Goal: Task Accomplishment & Management: Manage account settings

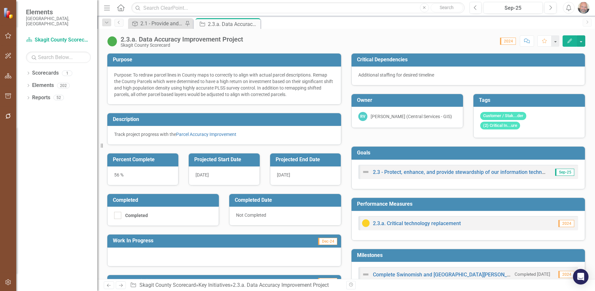
click at [120, 9] on icon at bounding box center [120, 7] width 7 height 7
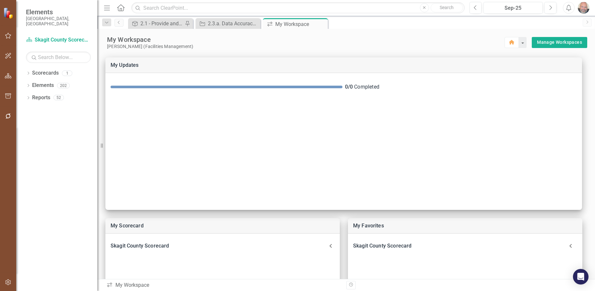
click at [8, 11] on img at bounding box center [8, 12] width 11 height 11
click at [240, 23] on div "2.3.a. Data Accuracy Improvement Project" at bounding box center [229, 23] width 43 height 8
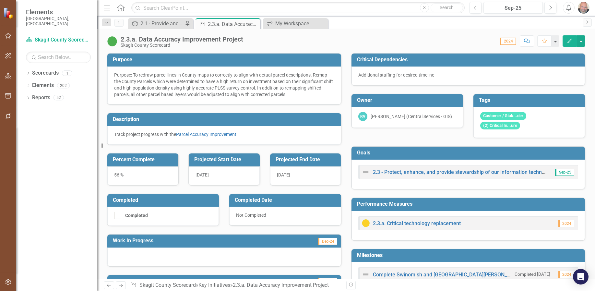
click at [570, 41] on icon "Edit" at bounding box center [570, 41] width 6 height 5
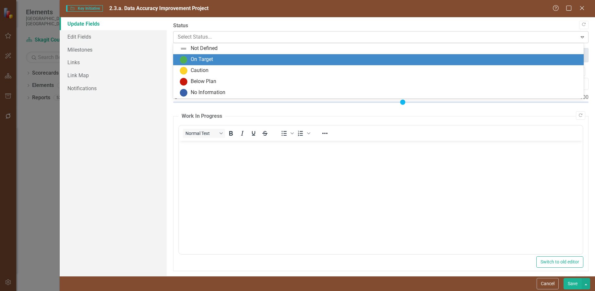
click at [579, 35] on icon "Expand" at bounding box center [582, 36] width 6 height 5
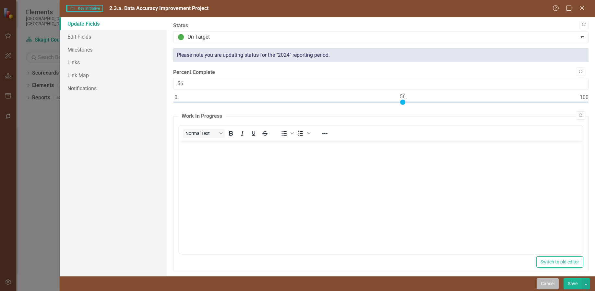
click at [545, 282] on button "Cancel" at bounding box center [548, 283] width 22 height 11
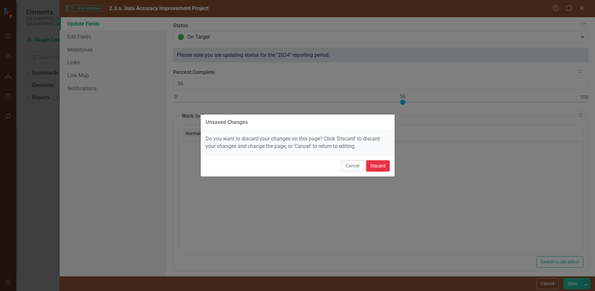
click at [375, 168] on button "Discard" at bounding box center [378, 165] width 24 height 11
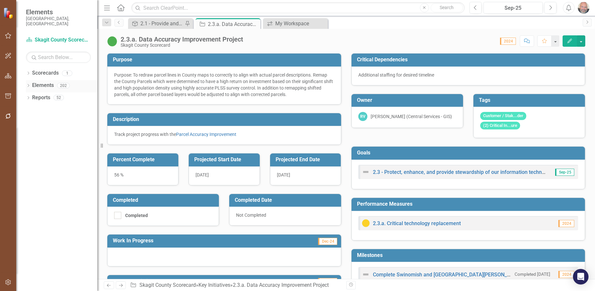
click at [28, 84] on icon "Dropdown" at bounding box center [28, 86] width 5 height 4
click at [32, 109] on icon "Dropdown" at bounding box center [31, 111] width 5 height 4
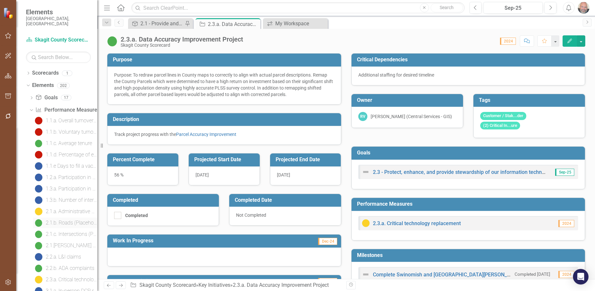
scroll to position [32, 0]
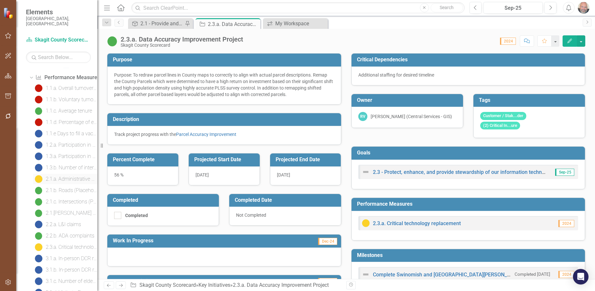
click at [64, 176] on div "2.1.a. Administrative office space" at bounding box center [72, 179] width 52 height 6
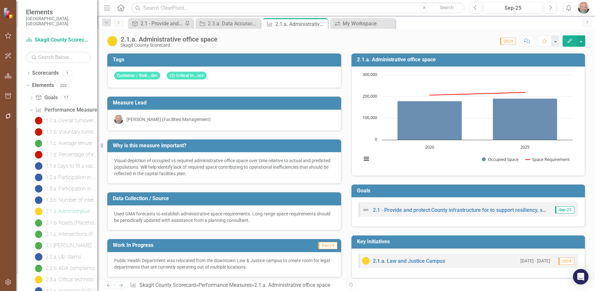
click at [568, 39] on icon "Edit" at bounding box center [570, 41] width 6 height 5
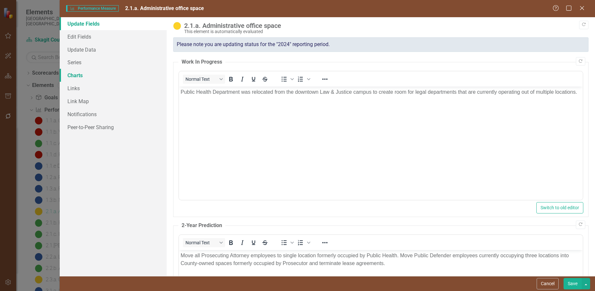
click at [74, 72] on link "Charts" at bounding box center [113, 75] width 107 height 13
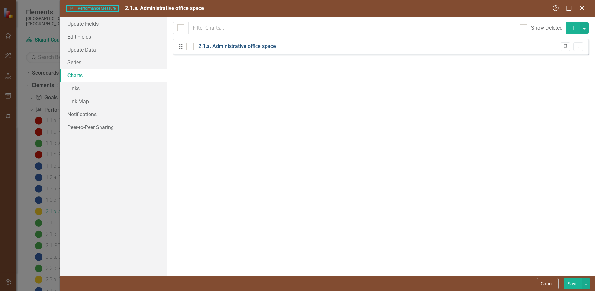
click at [240, 46] on link "2.1.a. Administrative office space" at bounding box center [238, 46] width 78 height 7
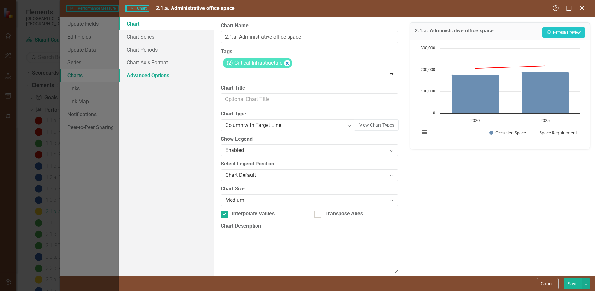
click at [152, 73] on link "Advanced Options" at bounding box center [166, 75] width 95 height 13
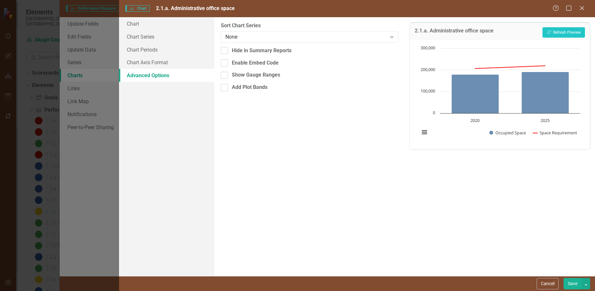
click at [545, 282] on button "Cancel" at bounding box center [548, 283] width 22 height 11
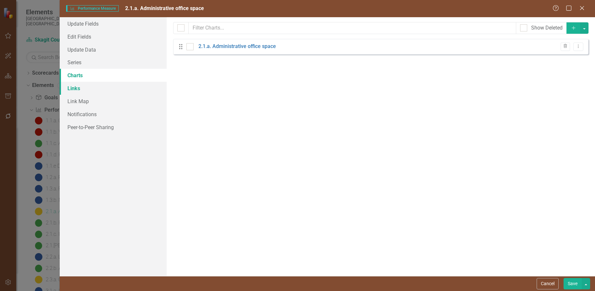
click at [76, 88] on link "Links" at bounding box center [113, 88] width 107 height 13
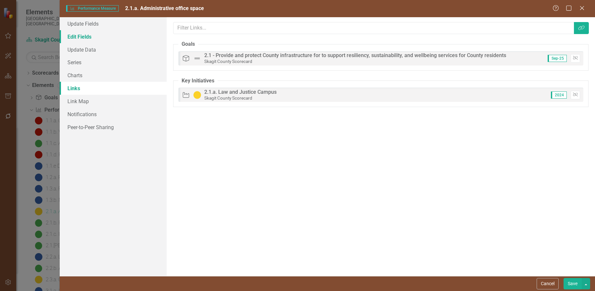
click at [81, 37] on link "Edit Fields" at bounding box center [113, 36] width 107 height 13
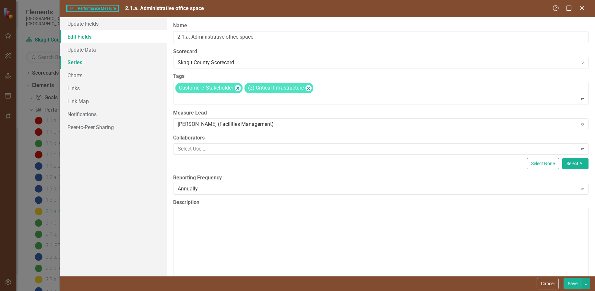
click at [74, 62] on link "Series" at bounding box center [113, 62] width 107 height 13
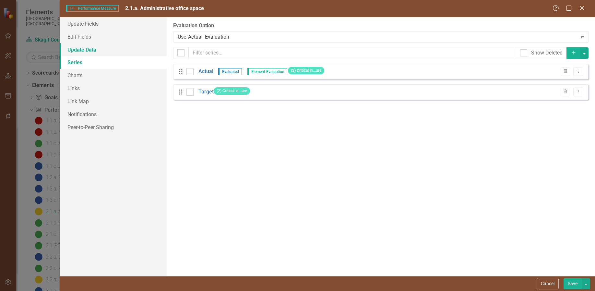
click at [86, 50] on link "Update Data" at bounding box center [113, 49] width 107 height 13
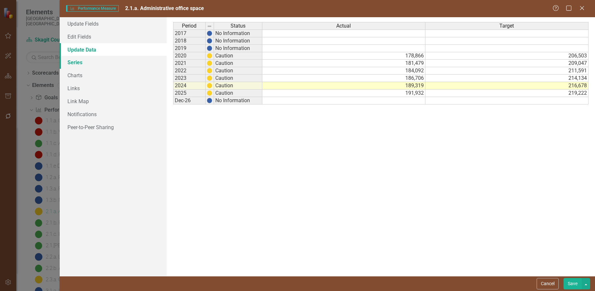
click at [74, 61] on link "Series" at bounding box center [113, 62] width 107 height 13
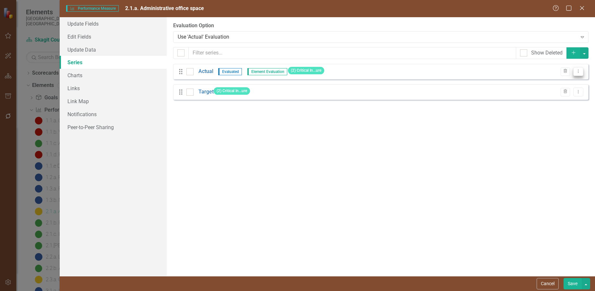
click at [579, 73] on icon "Dropdown Menu" at bounding box center [579, 71] width 6 height 4
click at [550, 83] on link "Edit Edit Measure Series" at bounding box center [547, 82] width 74 height 12
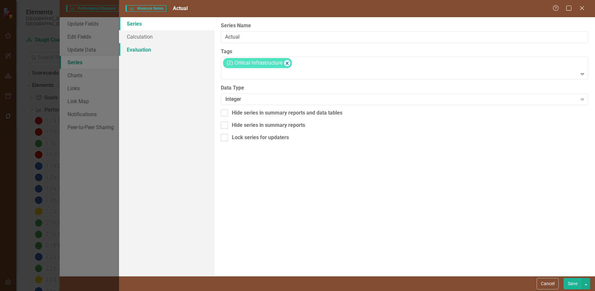
click at [137, 48] on link "Evaluation" at bounding box center [166, 49] width 95 height 13
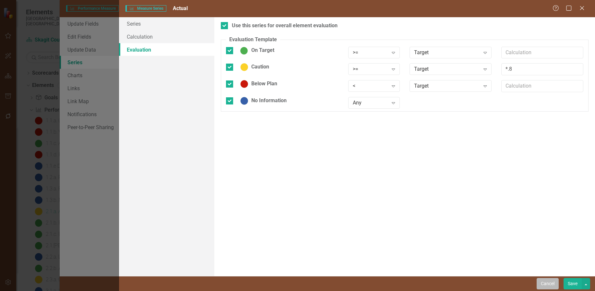
click at [550, 284] on button "Cancel" at bounding box center [548, 283] width 22 height 11
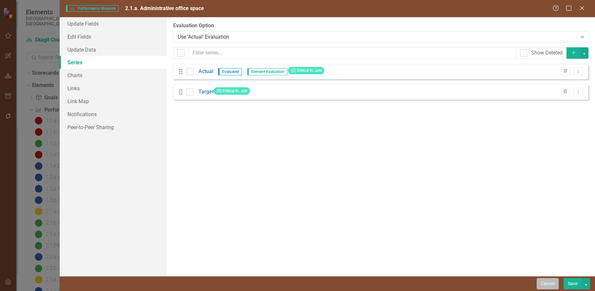
click at [546, 280] on button "Cancel" at bounding box center [548, 283] width 22 height 11
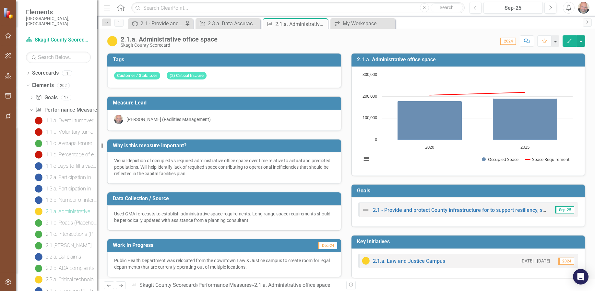
click at [567, 38] on button "Edit" at bounding box center [570, 40] width 14 height 11
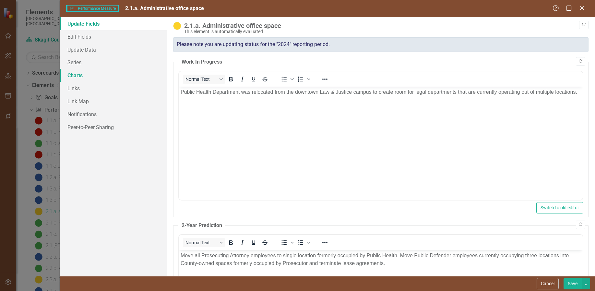
click at [71, 75] on link "Charts" at bounding box center [113, 75] width 107 height 13
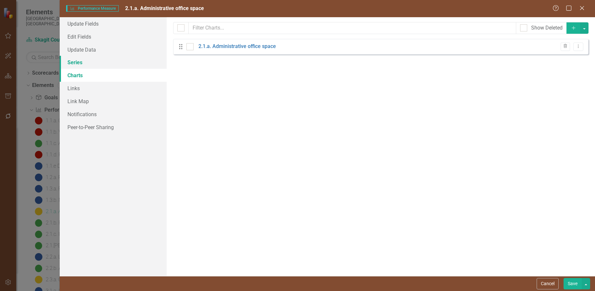
click at [71, 61] on link "Series" at bounding box center [113, 62] width 107 height 13
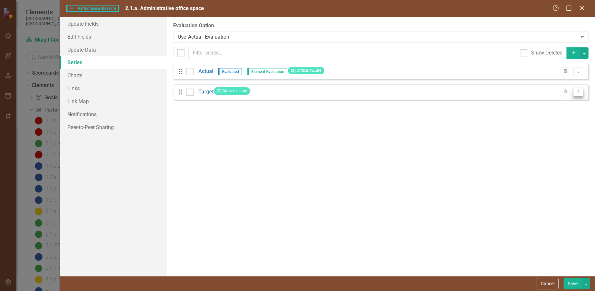
click at [579, 91] on icon "Dropdown Menu" at bounding box center [579, 92] width 6 height 4
click at [550, 102] on link "Edit Edit Measure Series" at bounding box center [547, 103] width 74 height 12
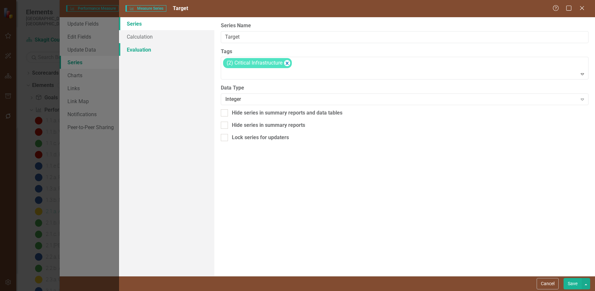
click at [140, 51] on link "Evaluation" at bounding box center [166, 49] width 95 height 13
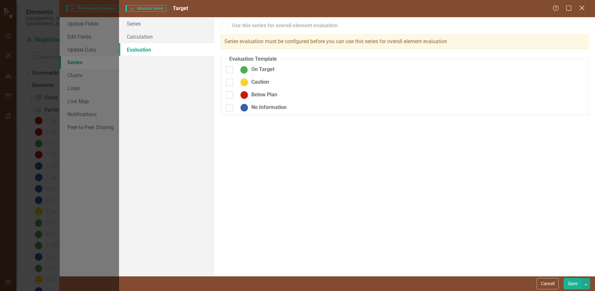
click at [582, 8] on icon at bounding box center [582, 8] width 5 height 5
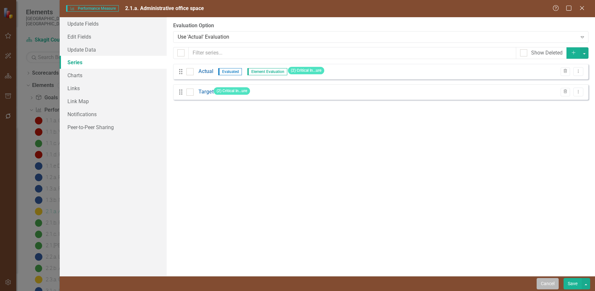
click at [547, 282] on button "Cancel" at bounding box center [548, 283] width 22 height 11
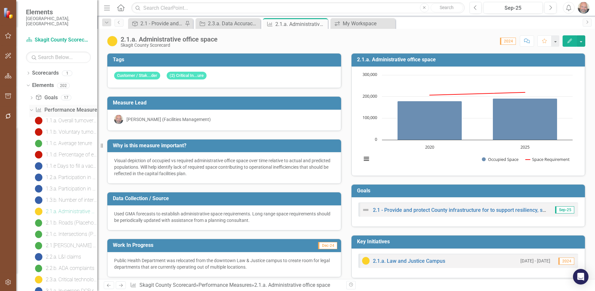
click at [30, 107] on icon "Dropdown" at bounding box center [31, 109] width 4 height 5
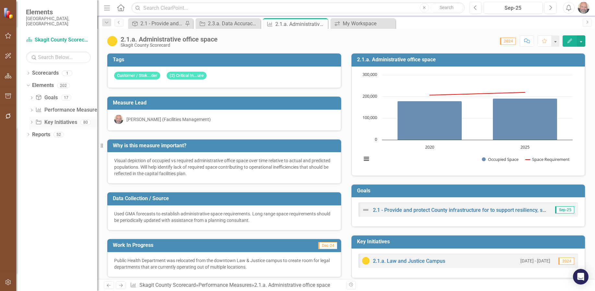
click at [32, 121] on icon at bounding box center [32, 122] width 2 height 3
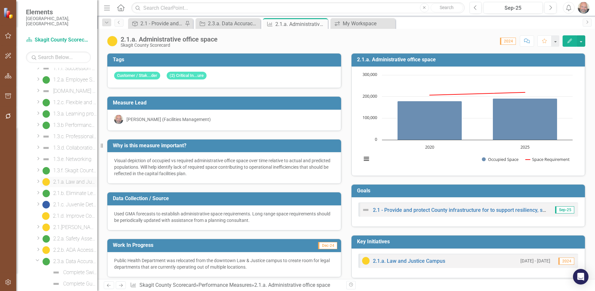
scroll to position [130, 0]
click at [77, 205] on div "2.1.d. Improve Cook Road LOS MP 1.86 - 5.63" at bounding box center [75, 208] width 44 height 6
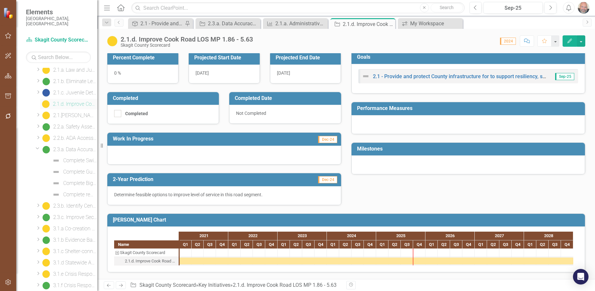
scroll to position [241, 0]
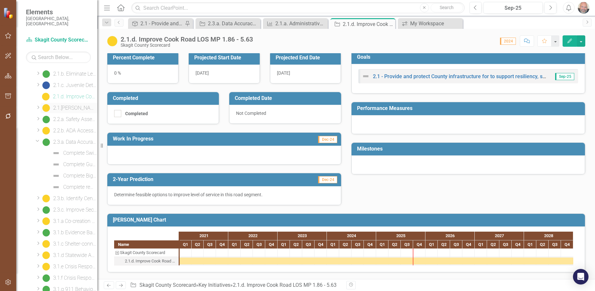
click at [77, 105] on div "2.1.[PERSON_NAME] level of service" at bounding box center [75, 108] width 44 height 6
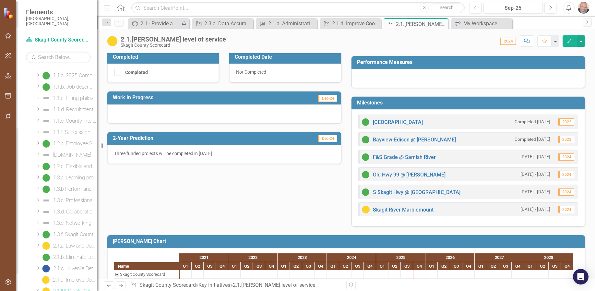
scroll to position [215, 0]
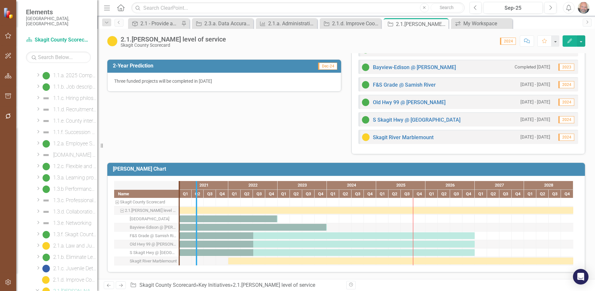
drag, startPoint x: 179, startPoint y: 201, endPoint x: 197, endPoint y: 203, distance: 17.6
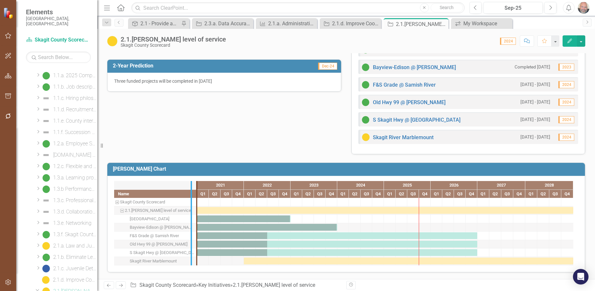
drag, startPoint x: 197, startPoint y: 204, endPoint x: 191, endPoint y: 204, distance: 5.5
